Goal: Task Accomplishment & Management: Use online tool/utility

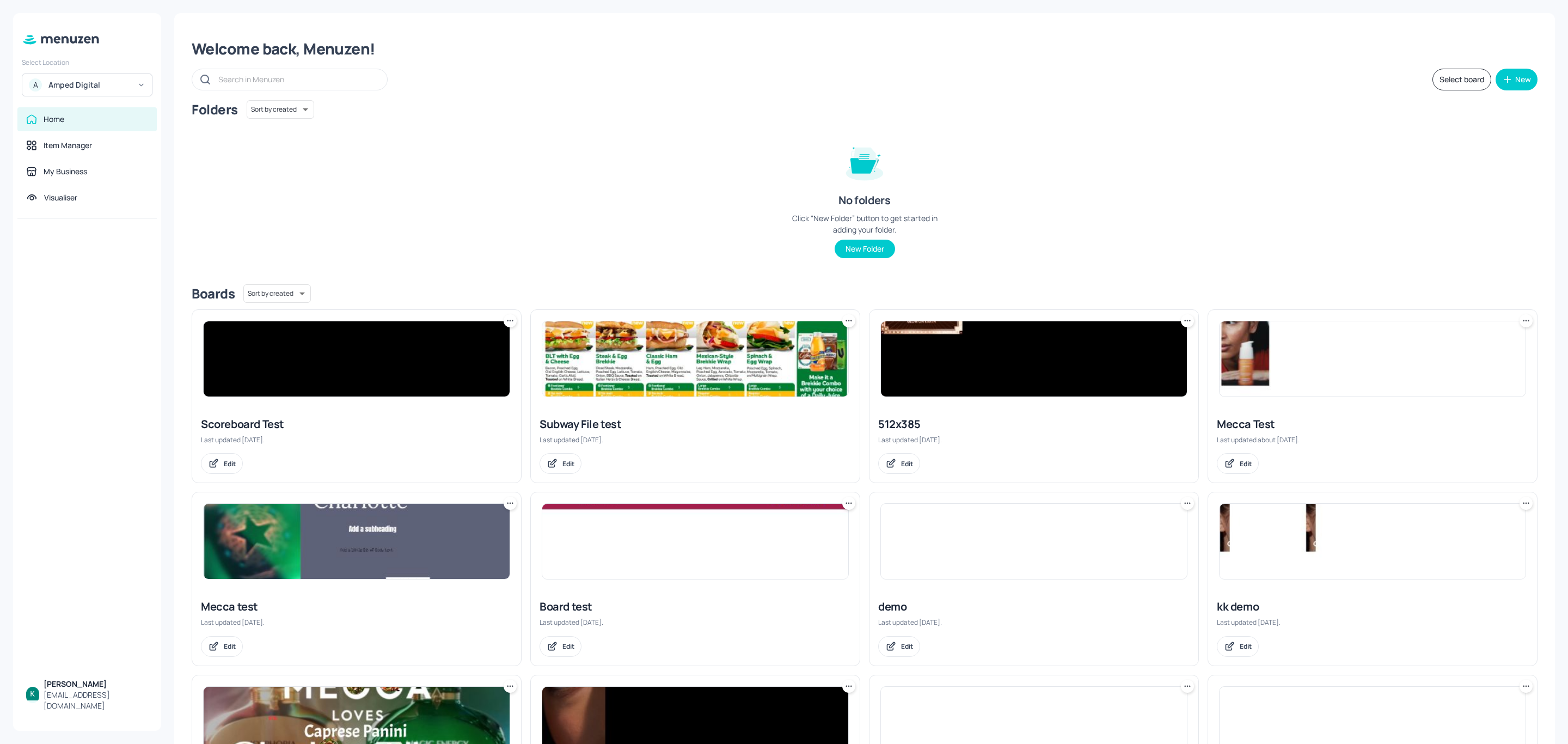
click at [110, 81] on div "Amped Digital" at bounding box center [89, 85] width 82 height 11
click at [66, 136] on div "Subway AU/[GEOGRAPHIC_DATA]" at bounding box center [97, 136] width 95 height 13
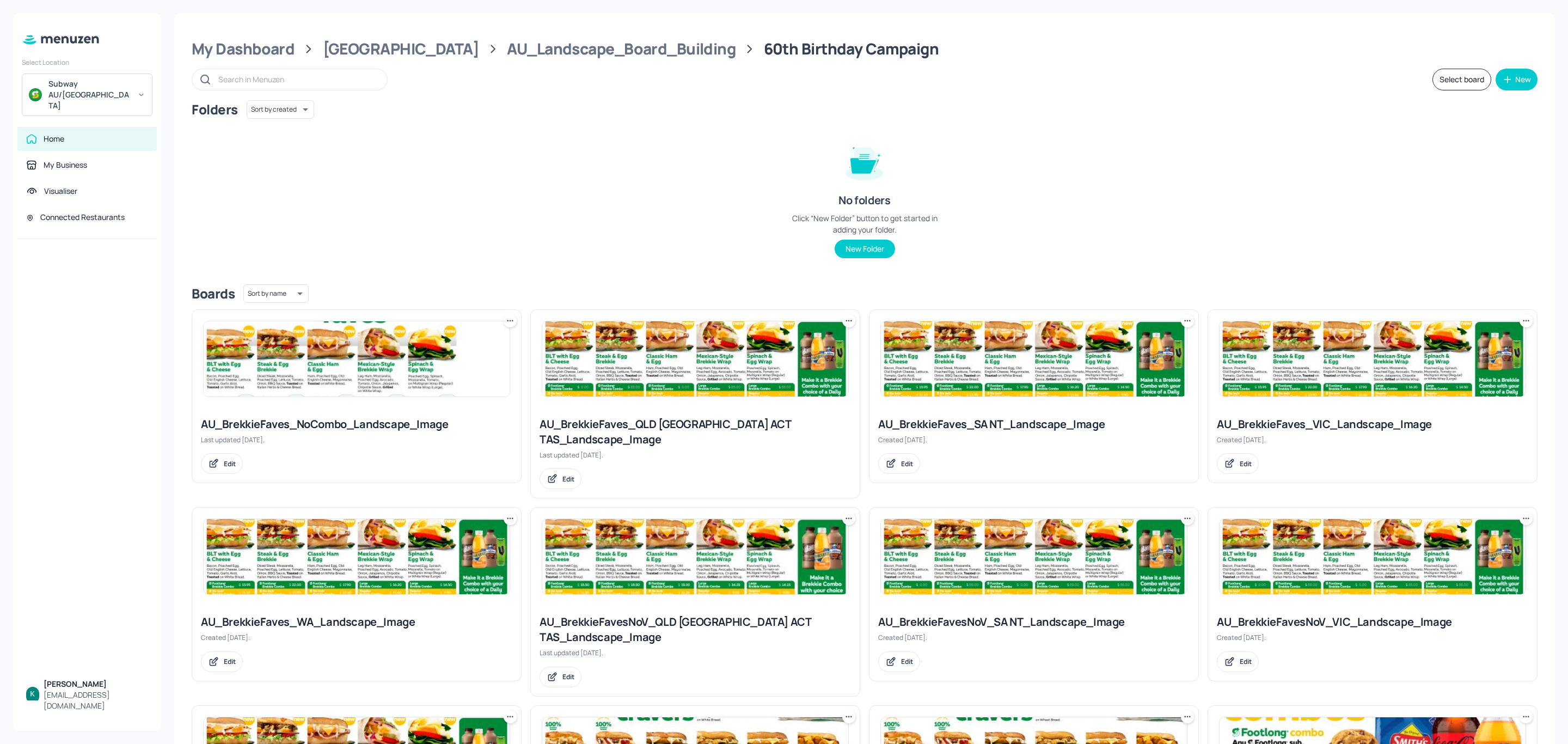
click at [347, 426] on div "AU_BrekkieFaves_NoCombo_Landscape_Image" at bounding box center [356, 424] width 311 height 15
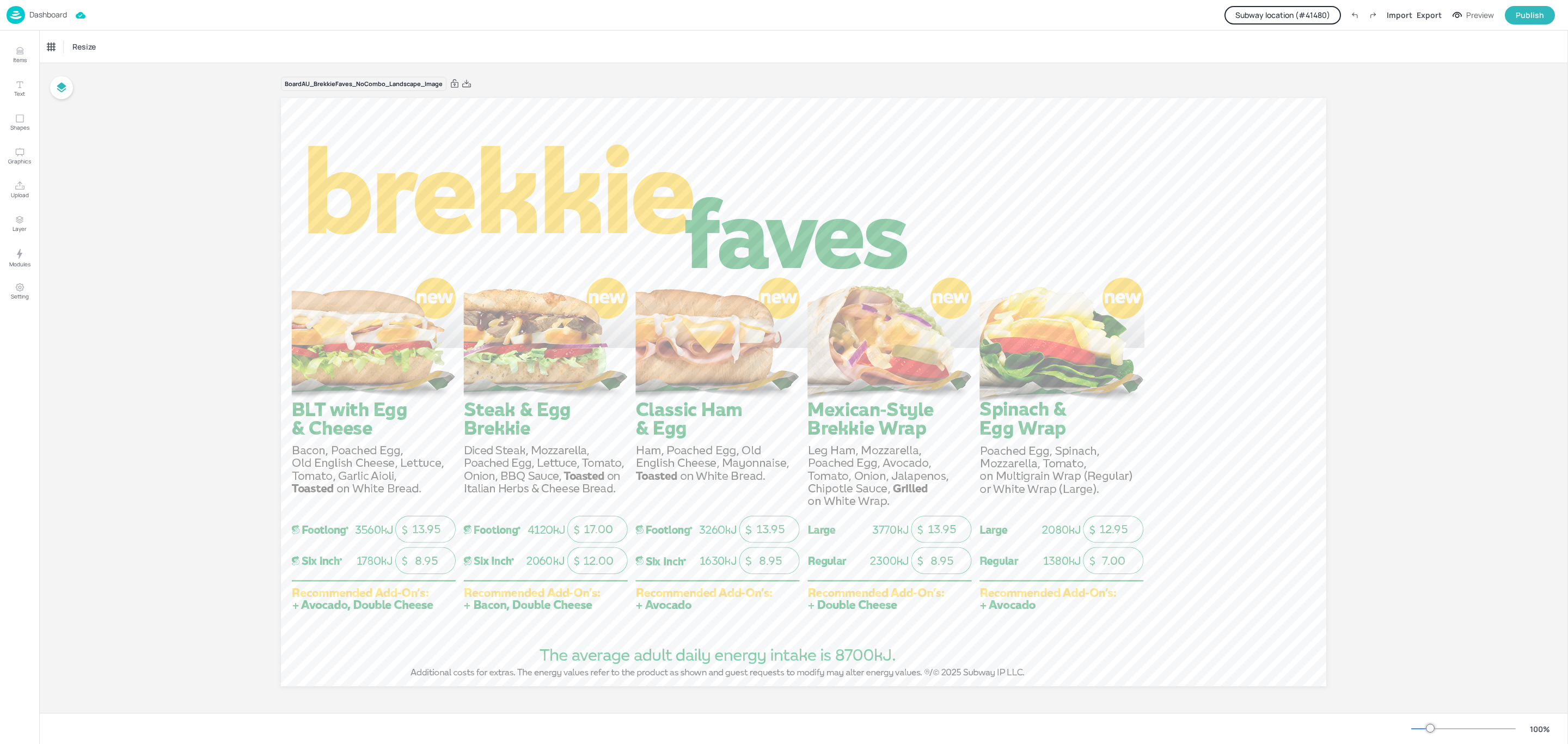
click at [1278, 15] on button "Subway location (# 41480 )" at bounding box center [1283, 15] width 117 height 19
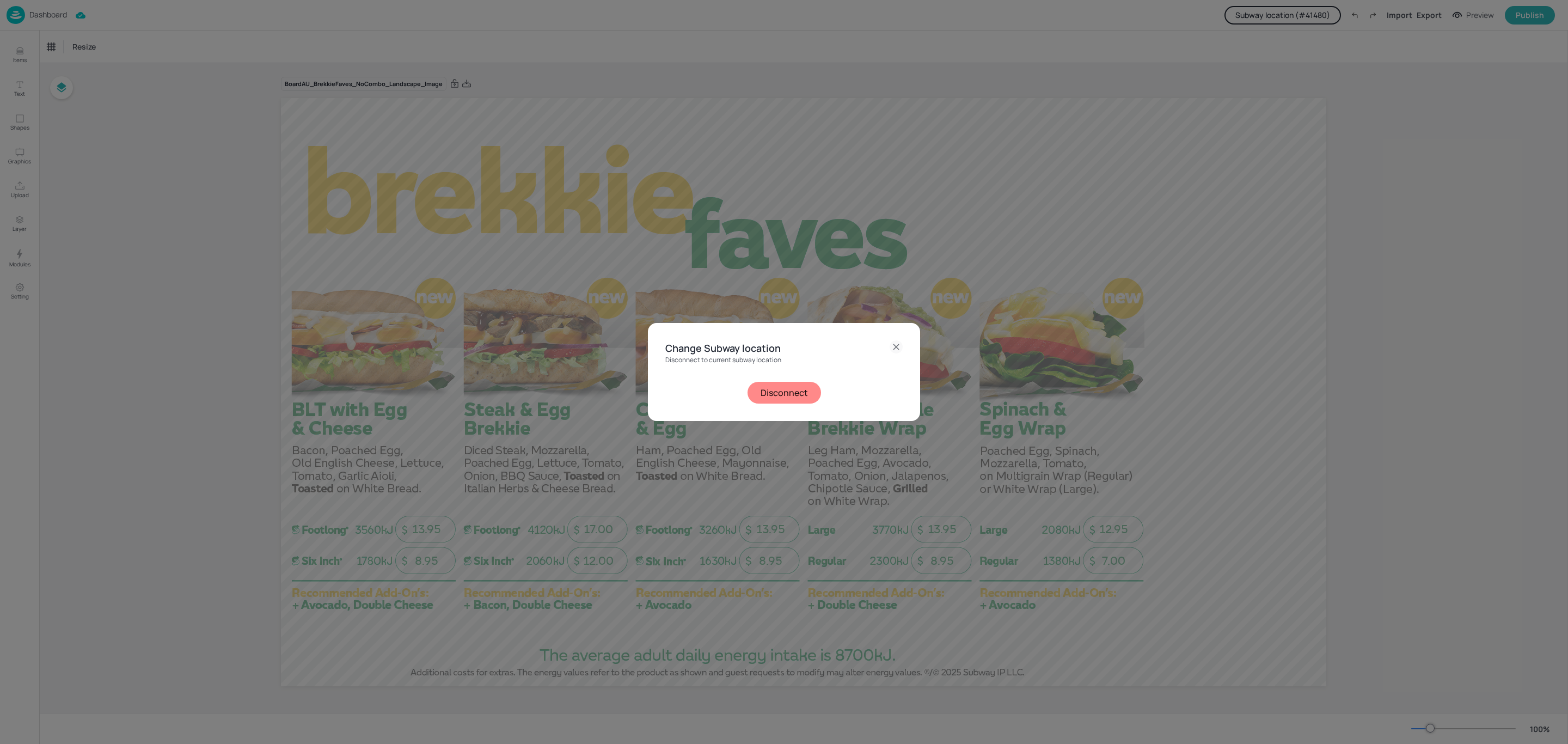
click at [776, 391] on button "Disconnect" at bounding box center [784, 392] width 73 height 22
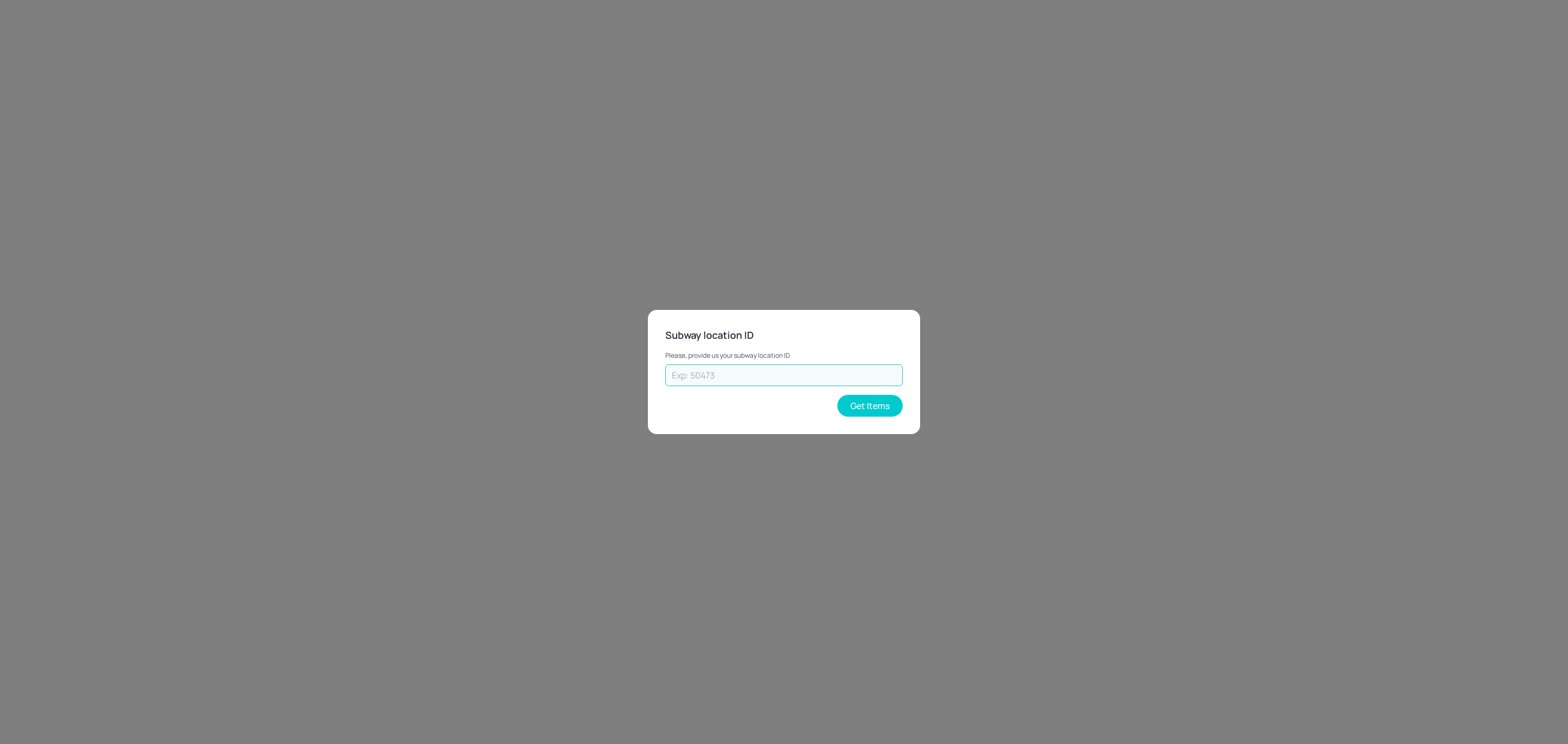
click at [710, 371] on input "text" at bounding box center [784, 375] width 237 height 22
type input "45443"
click at [868, 404] on button "Get Items" at bounding box center [870, 405] width 65 height 22
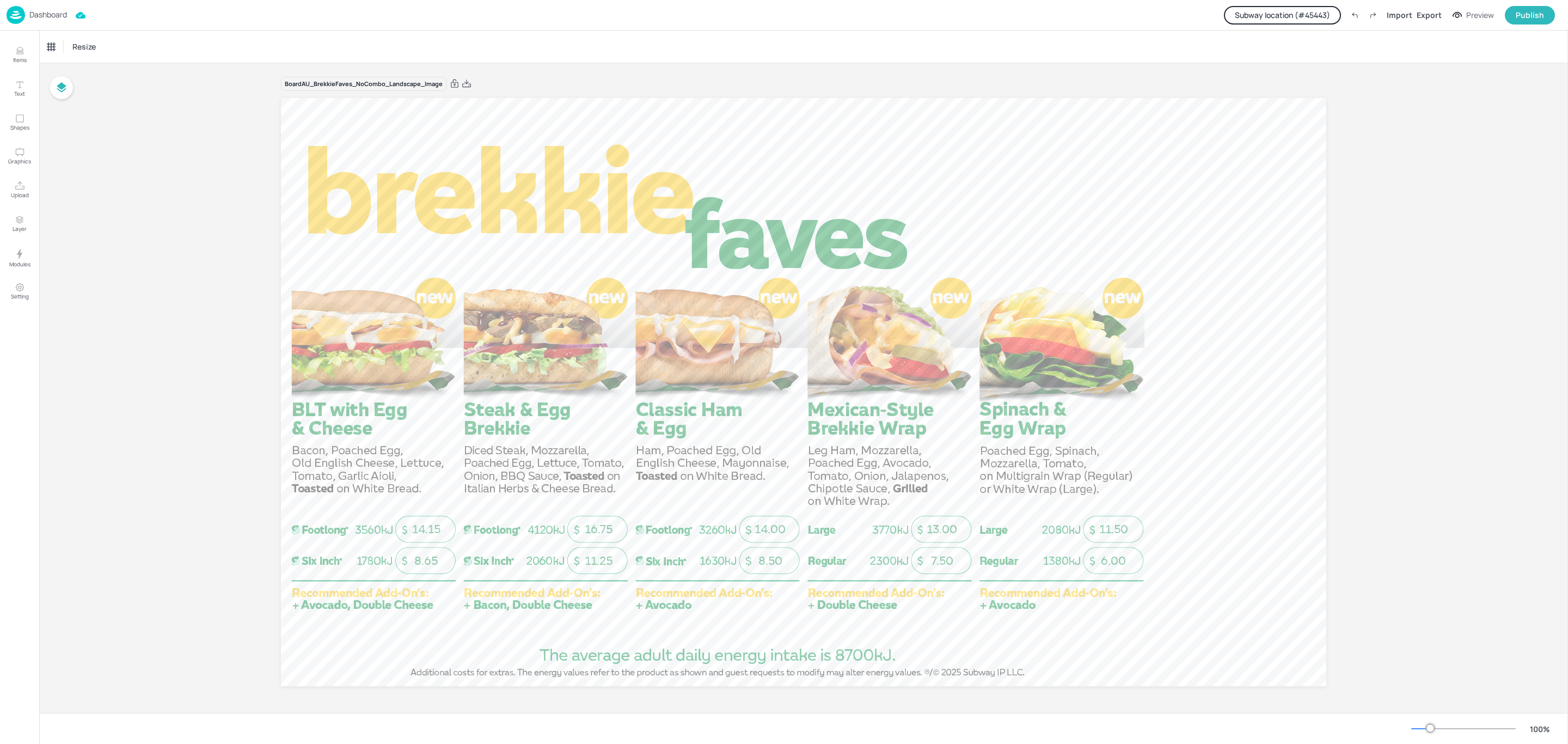
drag, startPoint x: 466, startPoint y: 80, endPoint x: 499, endPoint y: 121, distance: 52.6
click at [466, 80] on icon at bounding box center [467, 84] width 10 height 11
